Goal: Task Accomplishment & Management: Use online tool/utility

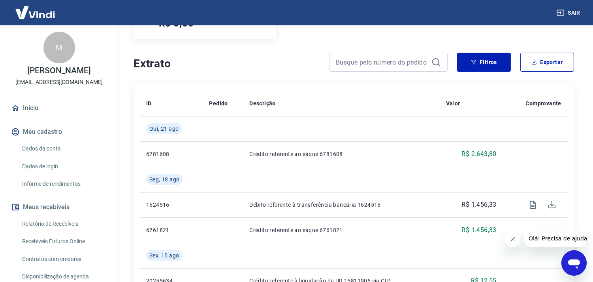
scroll to position [132, 0]
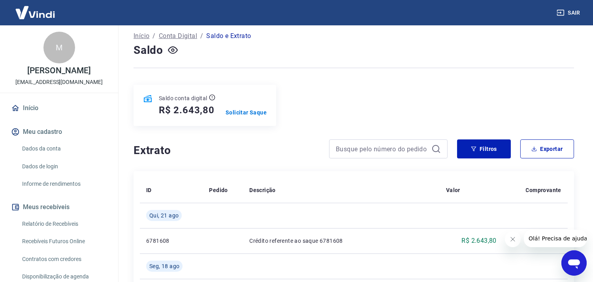
scroll to position [88, 0]
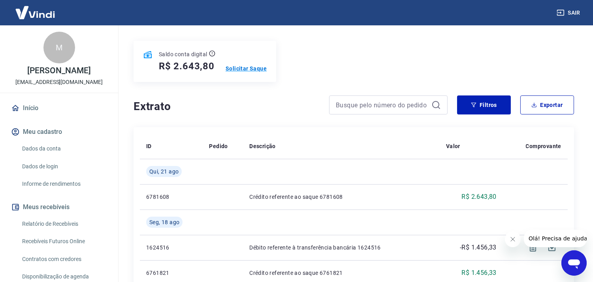
click at [250, 67] on p "Solicitar Saque" at bounding box center [246, 68] width 41 height 8
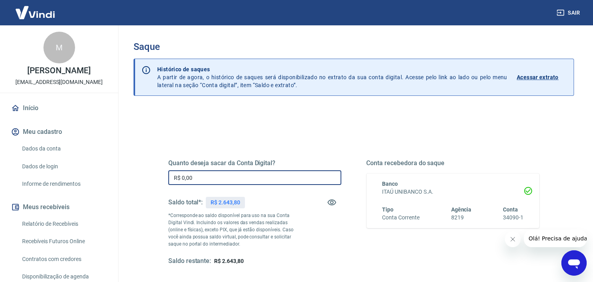
click at [280, 179] on input "R$ 0,00" at bounding box center [254, 177] width 173 height 15
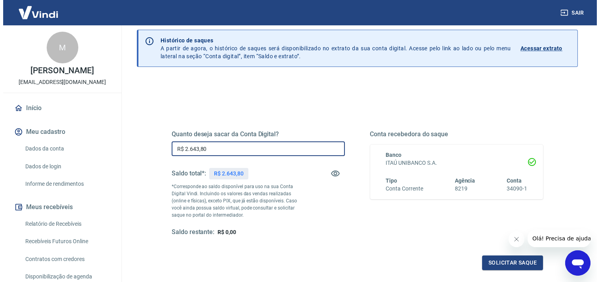
scroll to position [109, 0]
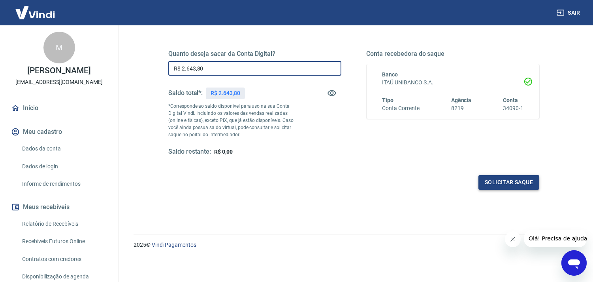
type input "R$ 2.643,80"
click at [506, 177] on button "Solicitar saque" at bounding box center [509, 182] width 61 height 15
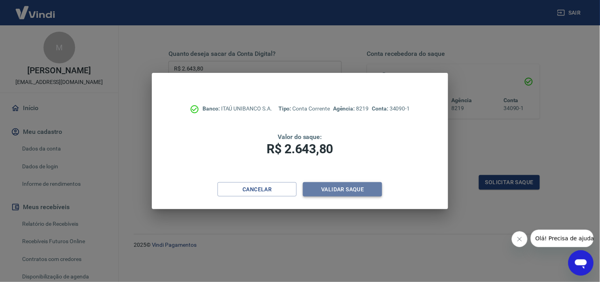
click at [356, 191] on button "Validar saque" at bounding box center [342, 189] width 79 height 15
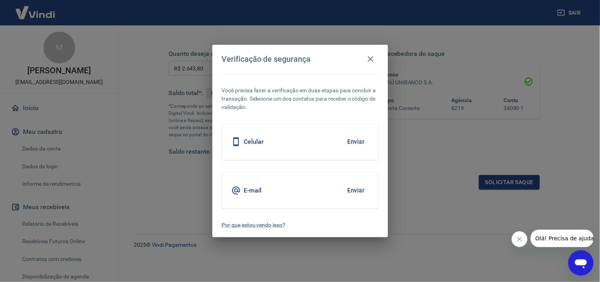
click at [358, 189] on button "Enviar" at bounding box center [356, 190] width 26 height 17
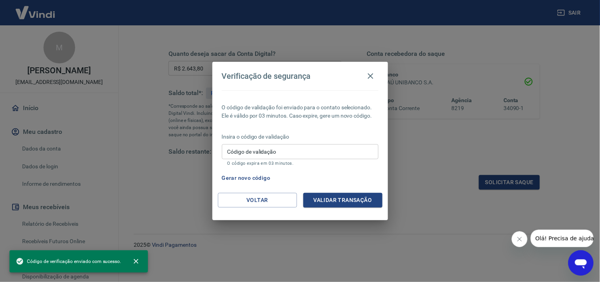
drag, startPoint x: 281, startPoint y: 147, endPoint x: 285, endPoint y: 155, distance: 8.3
click at [281, 147] on input "Código de validação" at bounding box center [300, 151] width 157 height 15
paste input "863100"
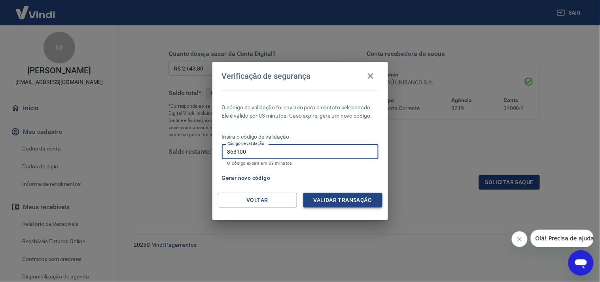
type input "863100"
click at [354, 202] on button "Validar transação" at bounding box center [342, 200] width 79 height 15
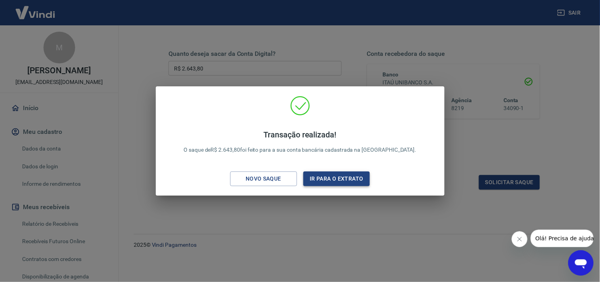
click at [330, 175] on button "Ir para o extrato" at bounding box center [336, 178] width 67 height 15
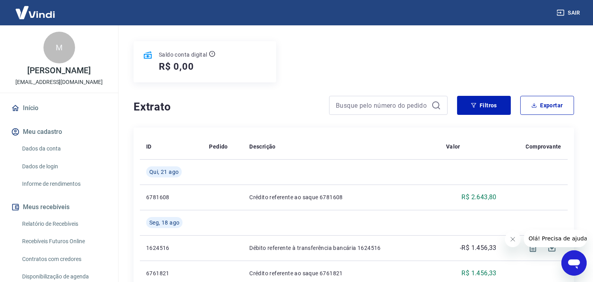
scroll to position [88, 0]
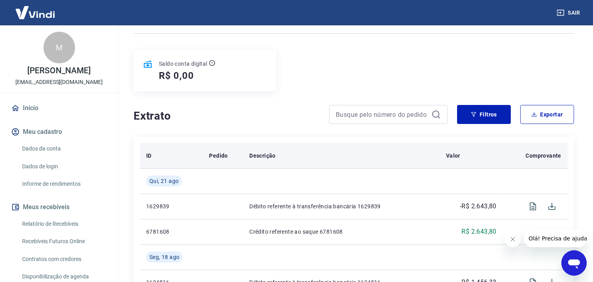
scroll to position [88, 0]
